Goal: Navigation & Orientation: Find specific page/section

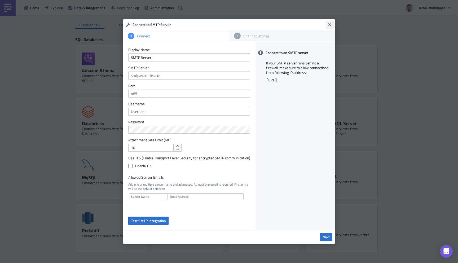
scroll to position [168, 0]
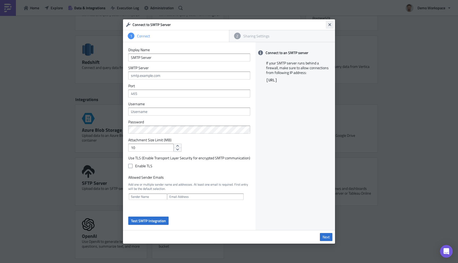
click at [329, 27] on button "Close" at bounding box center [330, 25] width 8 height 8
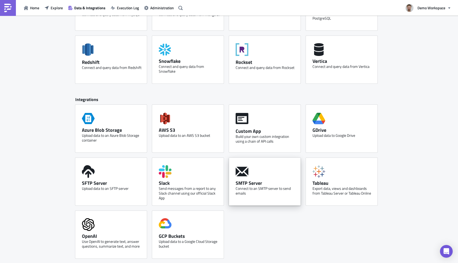
click at [268, 177] on div "SMTP Server Connect to an SMTP server to send emails" at bounding box center [265, 182] width 72 height 48
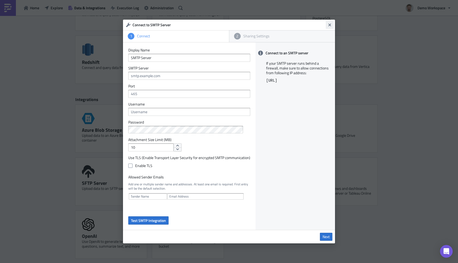
click at [330, 23] on icon "Close" at bounding box center [330, 25] width 4 height 4
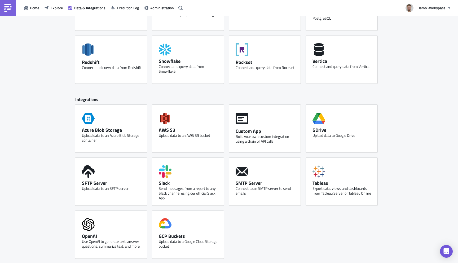
click at [412, 177] on div "Discover new Connected Databases 4 Integrations 11 SQL Databases Amazon Athena …" at bounding box center [229, 55] width 458 height 416
click at [257, 124] on div "Custom App Build your own custom integration using a chain of API calls" at bounding box center [265, 129] width 72 height 48
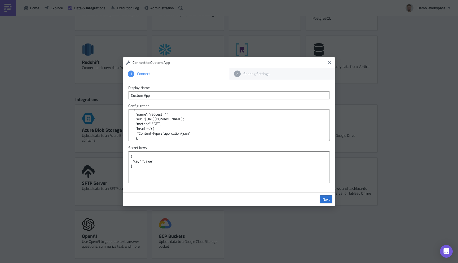
scroll to position [14, 0]
click at [330, 61] on icon "Close" at bounding box center [329, 62] width 3 height 3
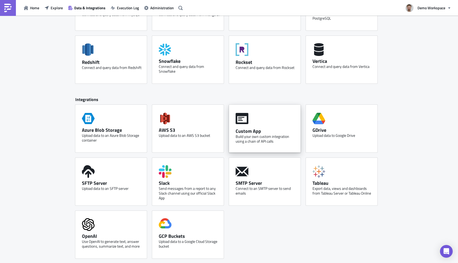
click at [276, 135] on div "Build your own custom integration using a chain of API calls" at bounding box center [266, 139] width 61 height 10
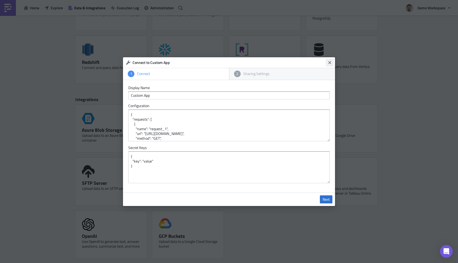
click at [329, 63] on icon "Close" at bounding box center [329, 62] width 3 height 3
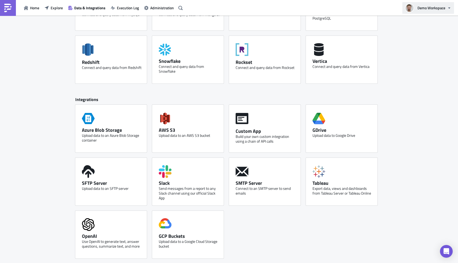
click at [428, 9] on span "Demo Workspace" at bounding box center [432, 8] width 28 height 6
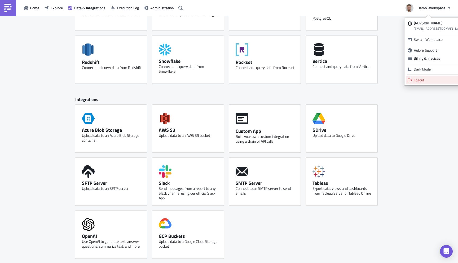
click at [433, 78] on div "Logout" at bounding box center [439, 79] width 51 height 5
